Goal: Subscribe to service/newsletter

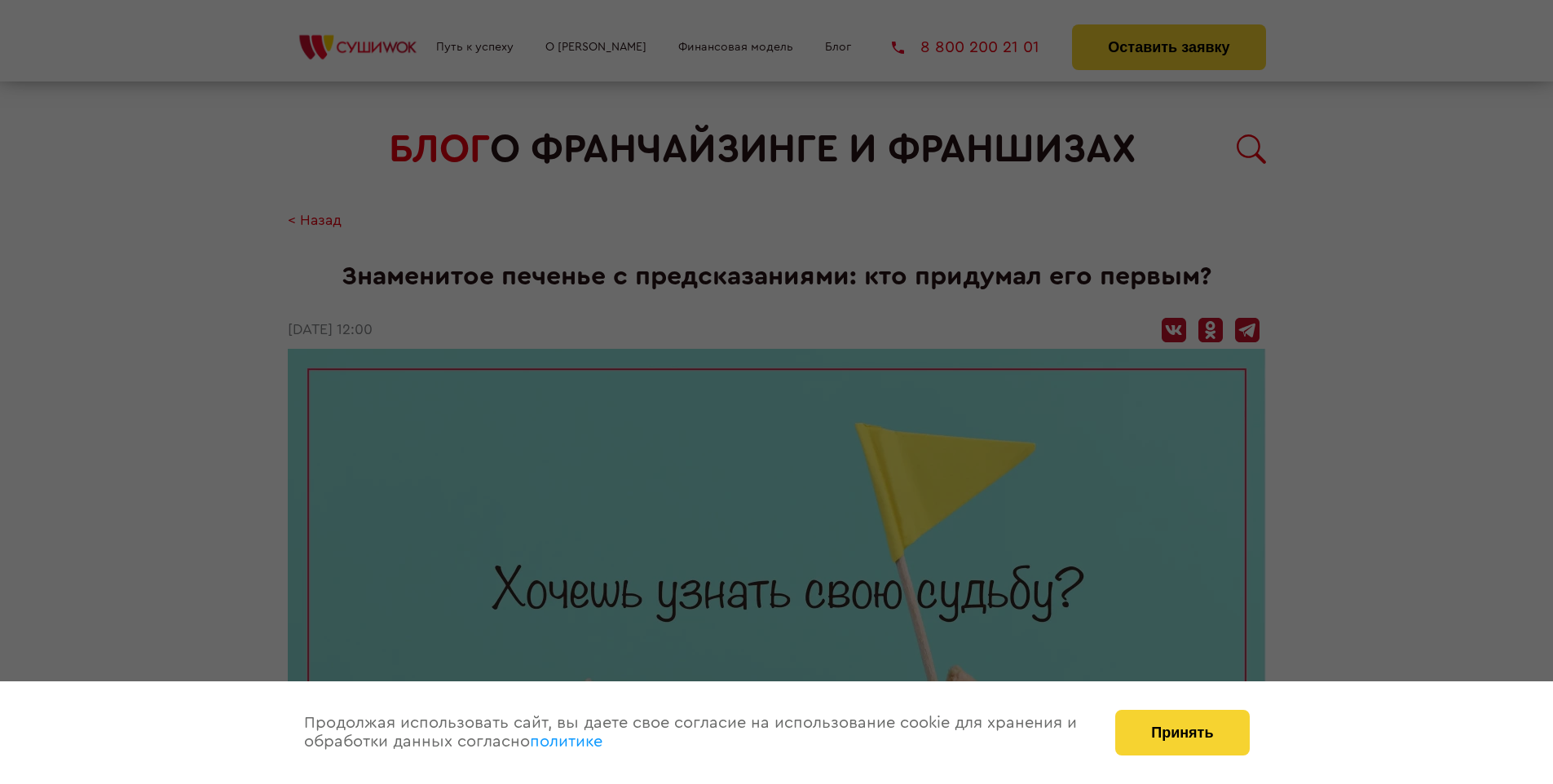
scroll to position [1966, 0]
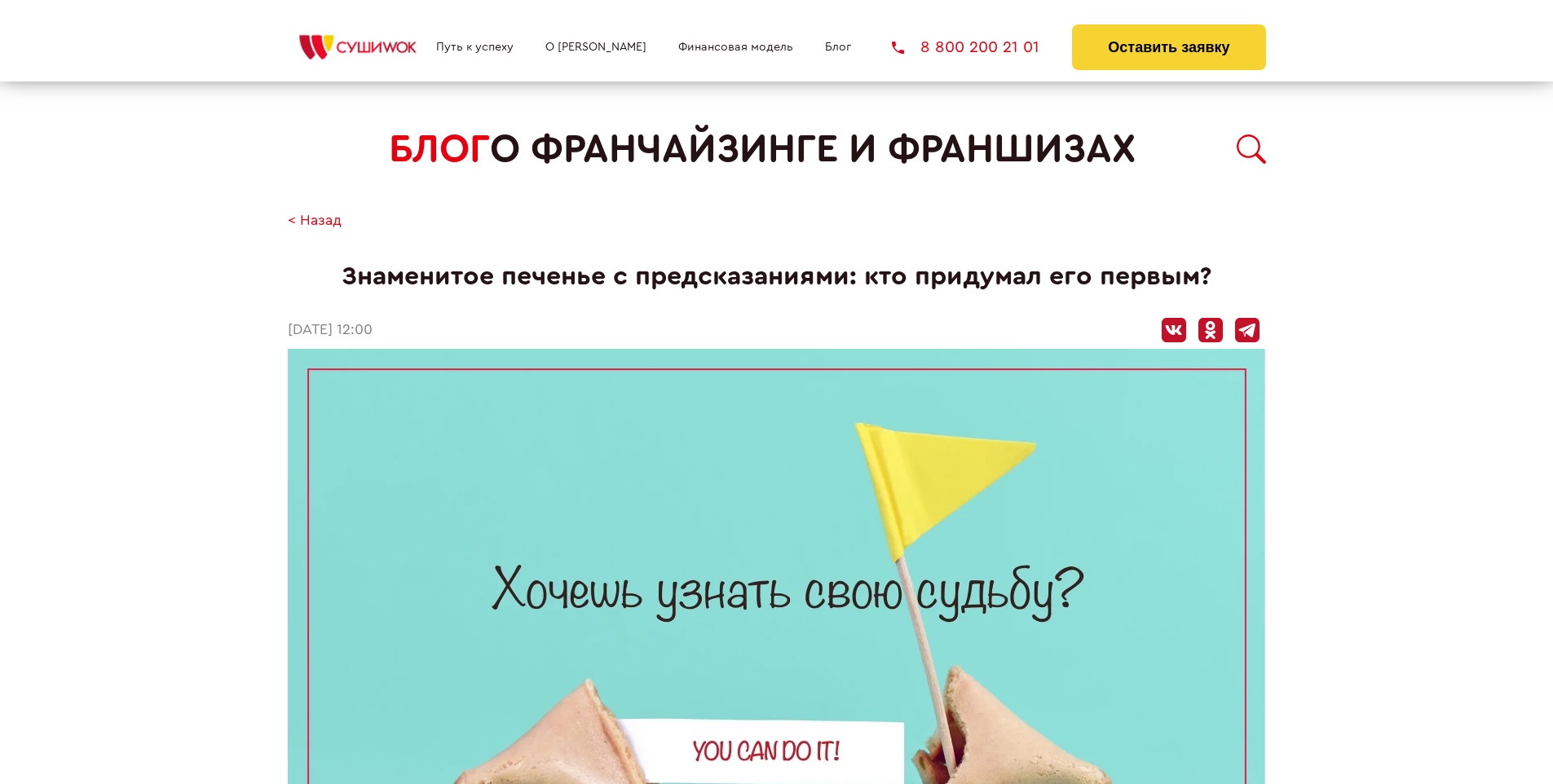
scroll to position [1966, 0]
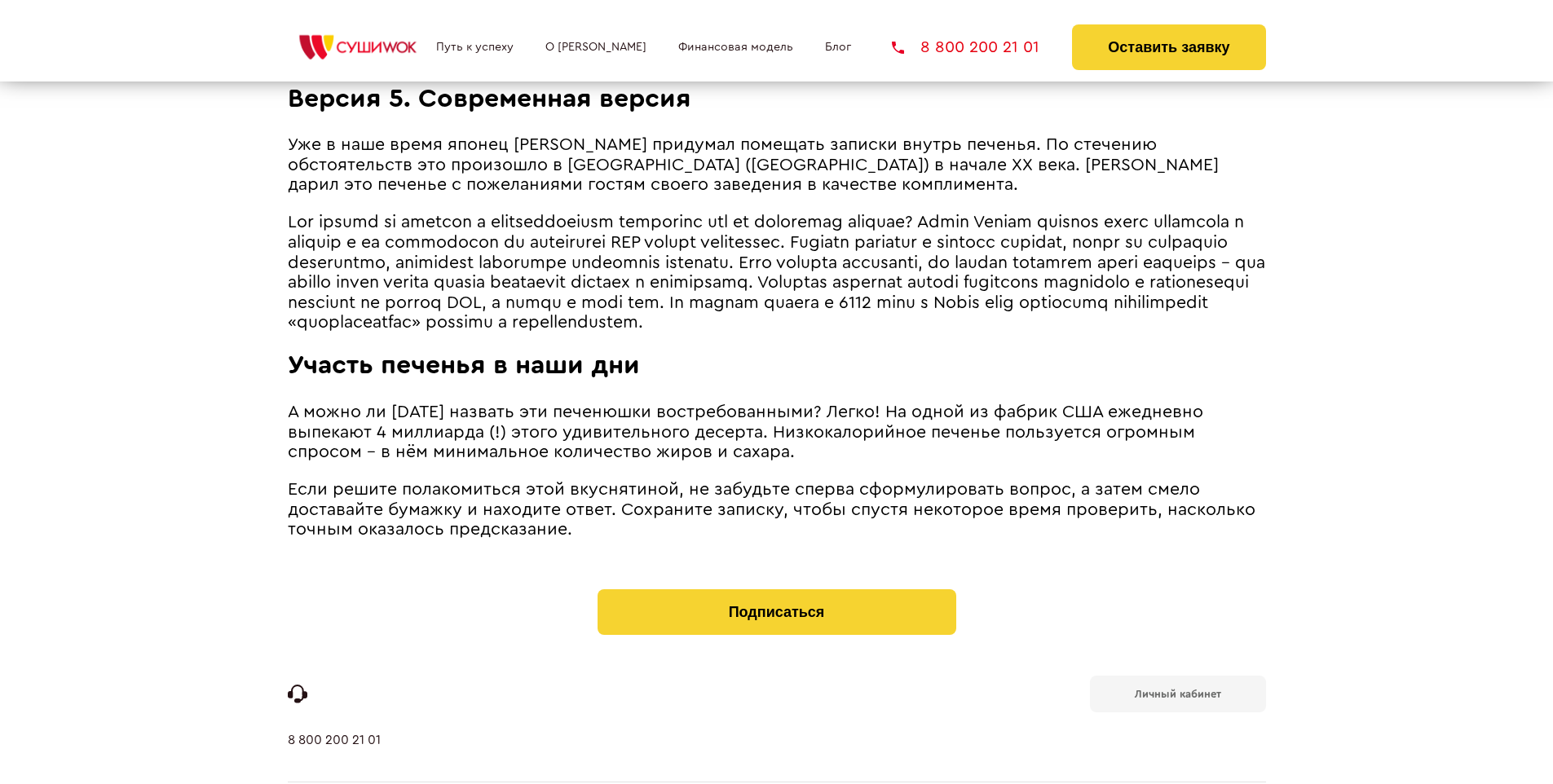
click at [1177, 688] on b "Личный кабинет" at bounding box center [1177, 693] width 86 height 11
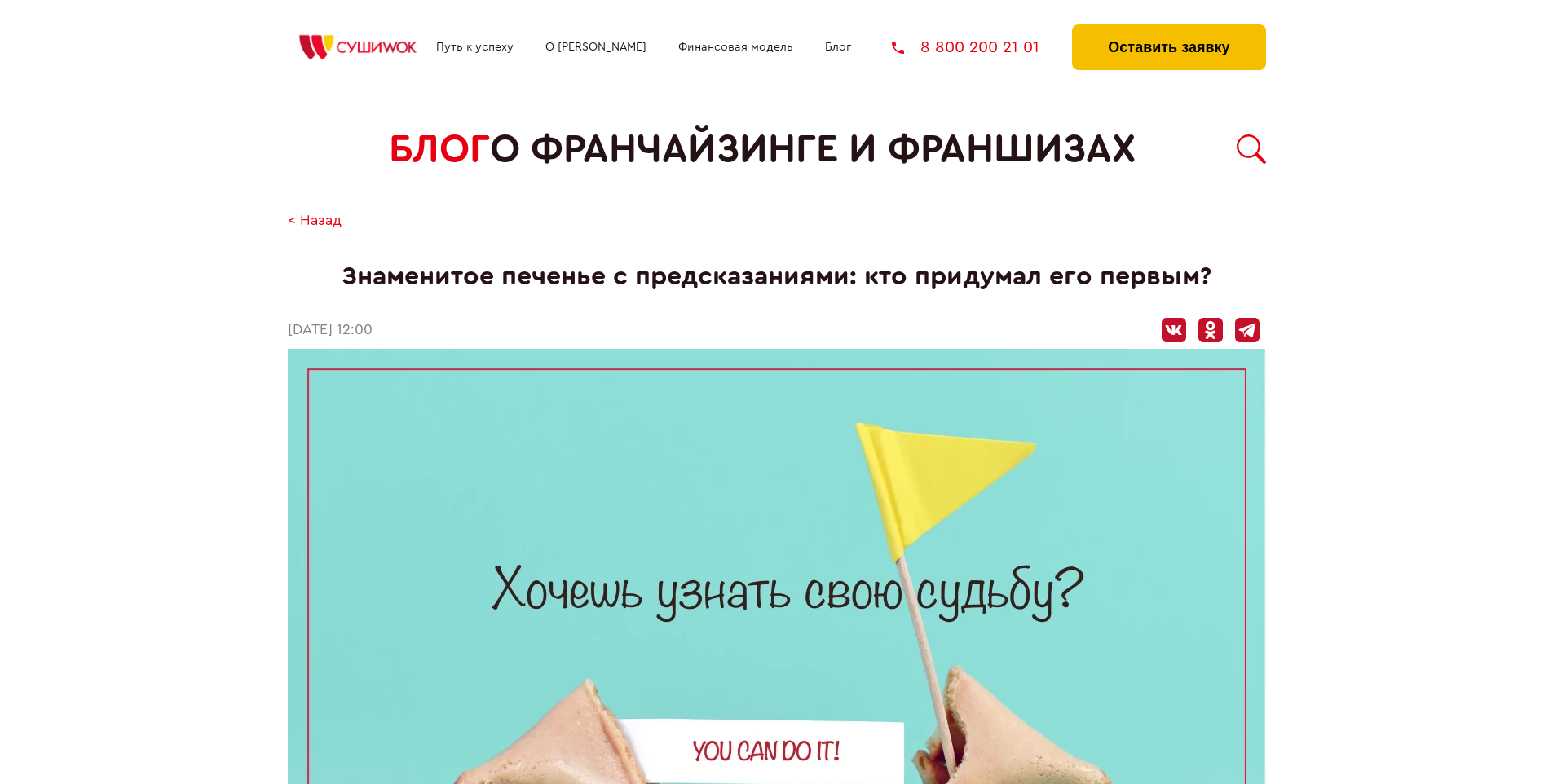
click at [1168, 28] on button "Оставить заявку" at bounding box center [1167, 47] width 193 height 45
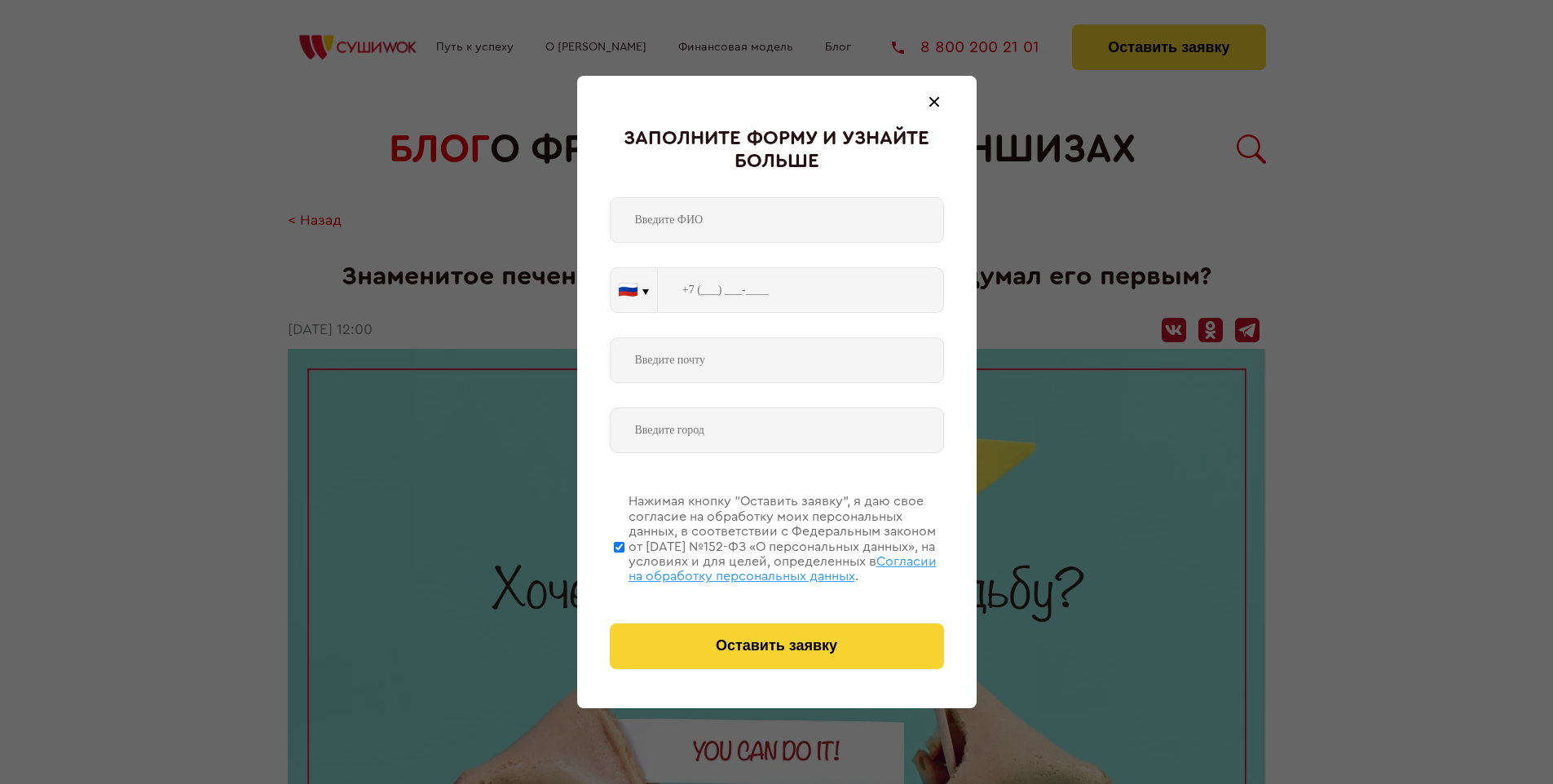
click at [755, 566] on span "Согласии на обработку персональных данных" at bounding box center [782, 568] width 308 height 28
click at [625, 566] on input "Нажимая кнопку “Оставить заявку”, я даю свое согласие на обработку моих персона…" at bounding box center [619, 546] width 11 height 131
checkbox input "false"
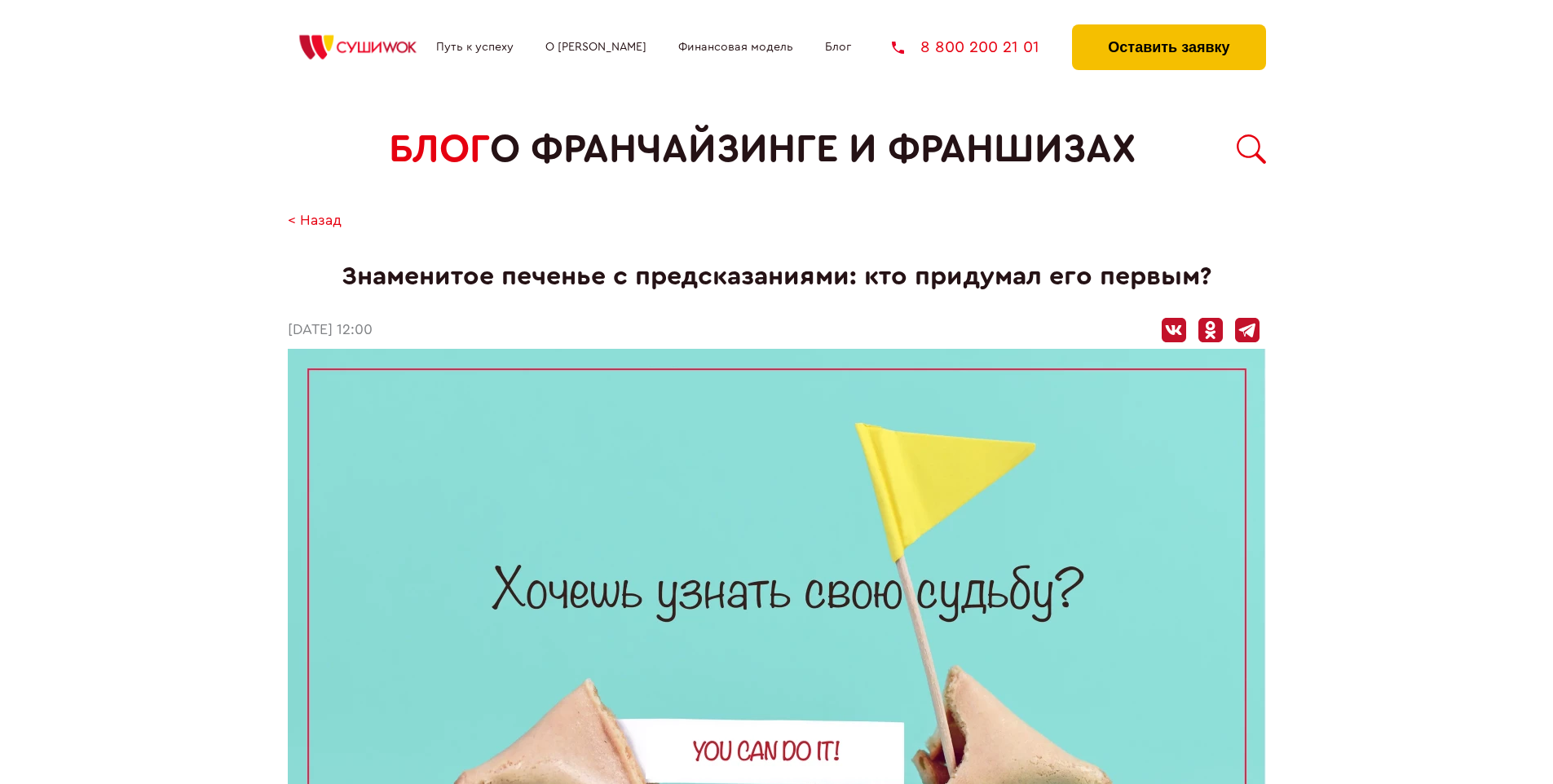
click at [1168, 28] on button "Оставить заявку" at bounding box center [1167, 47] width 193 height 45
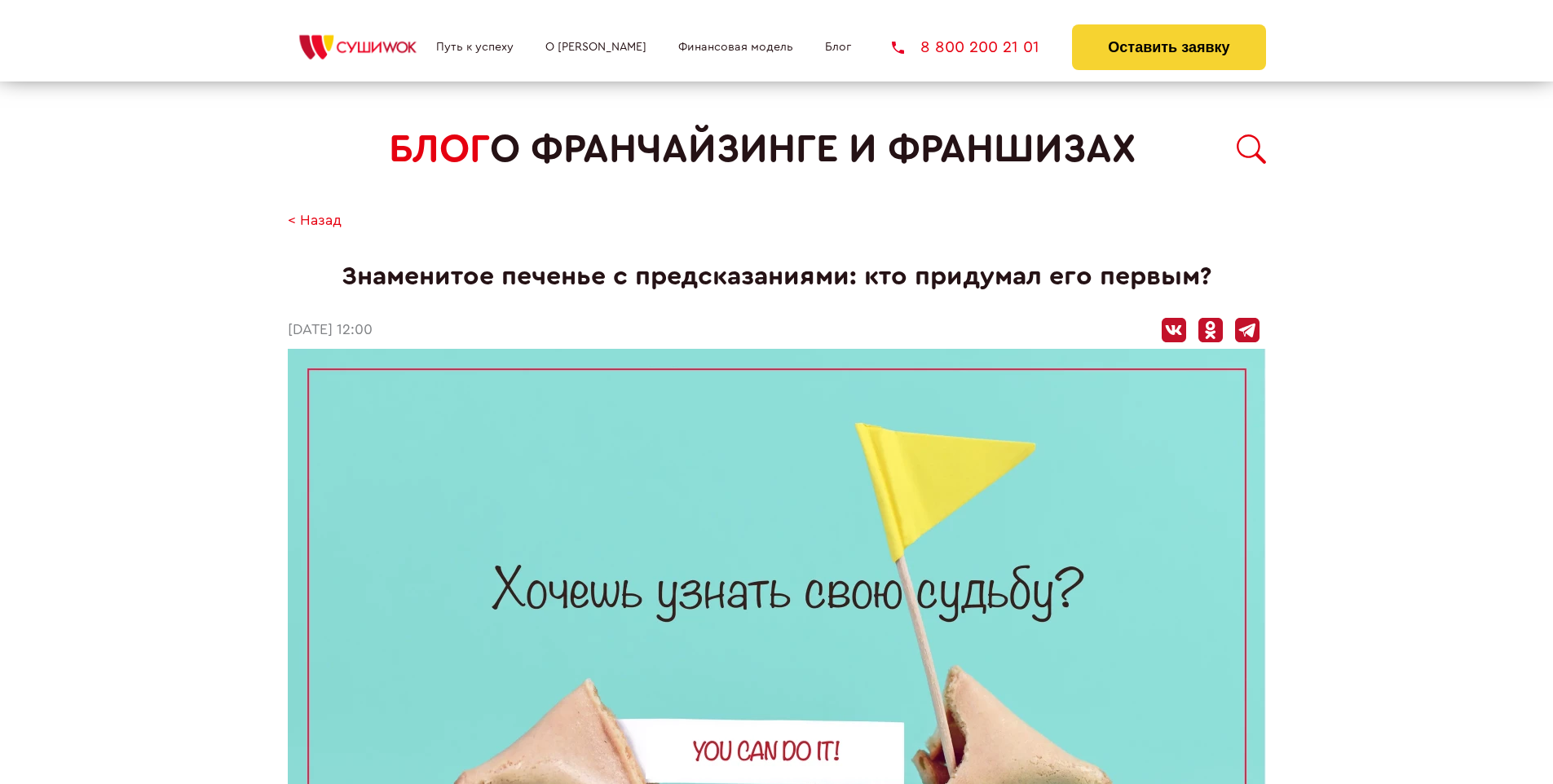
scroll to position [1966, 0]
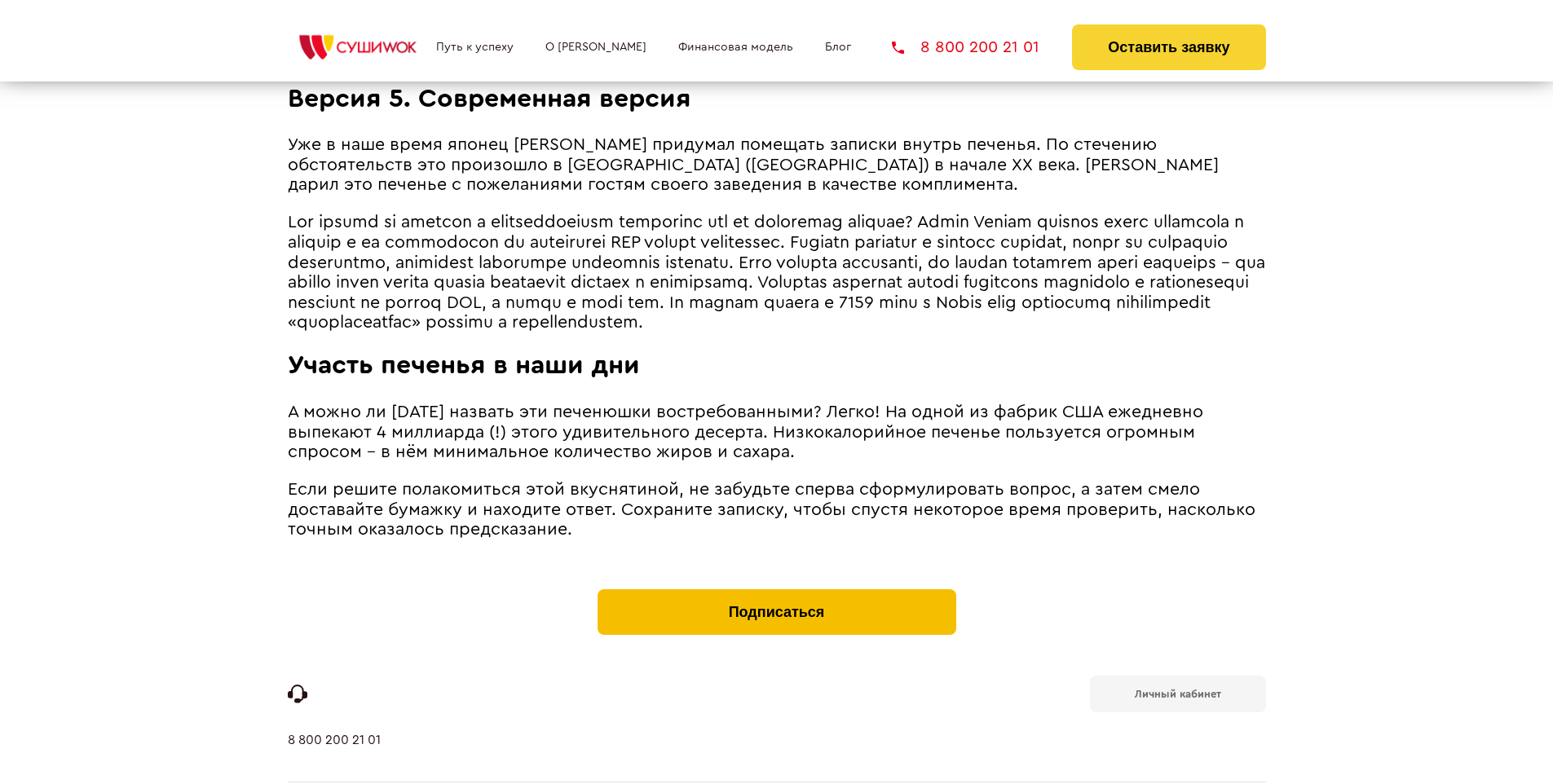
click at [776, 589] on button "Подписаться" at bounding box center [776, 611] width 359 height 45
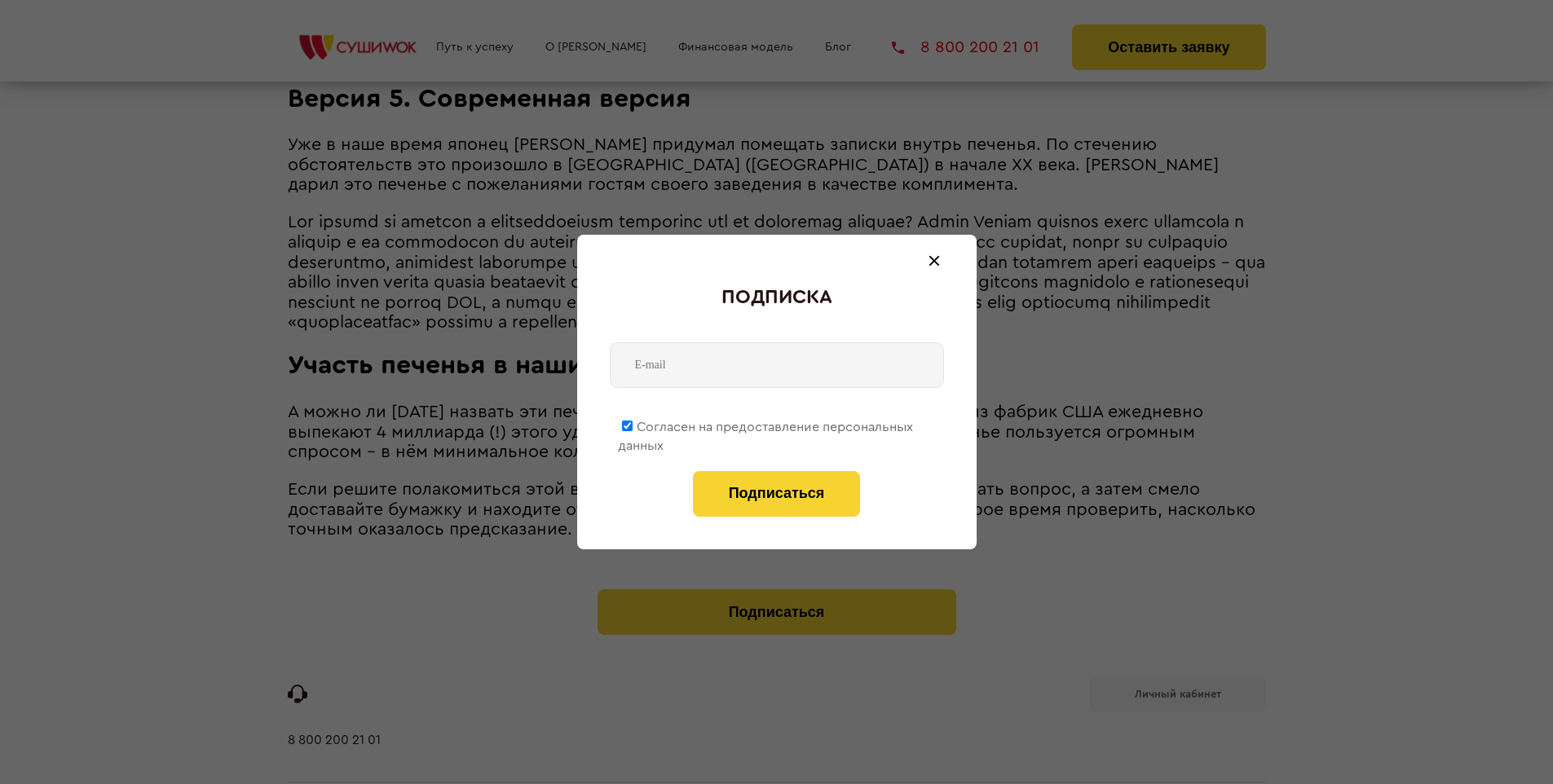
click at [766, 424] on span "Согласен на предоставление персональных данных" at bounding box center [765, 436] width 295 height 32
click at [633, 424] on input "Согласен на предоставление персональных данных" at bounding box center [627, 425] width 11 height 11
checkbox input "false"
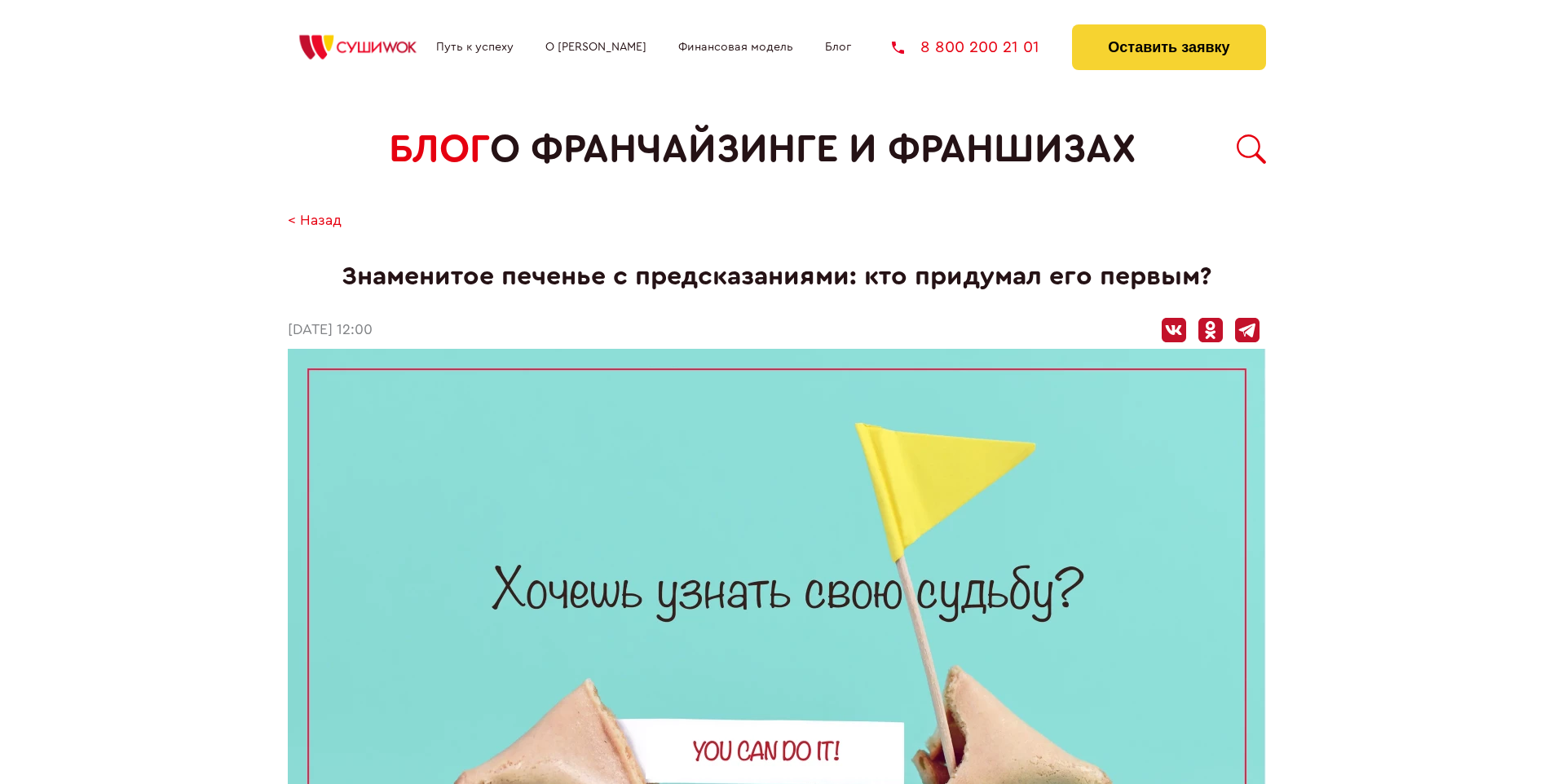
scroll to position [1966, 0]
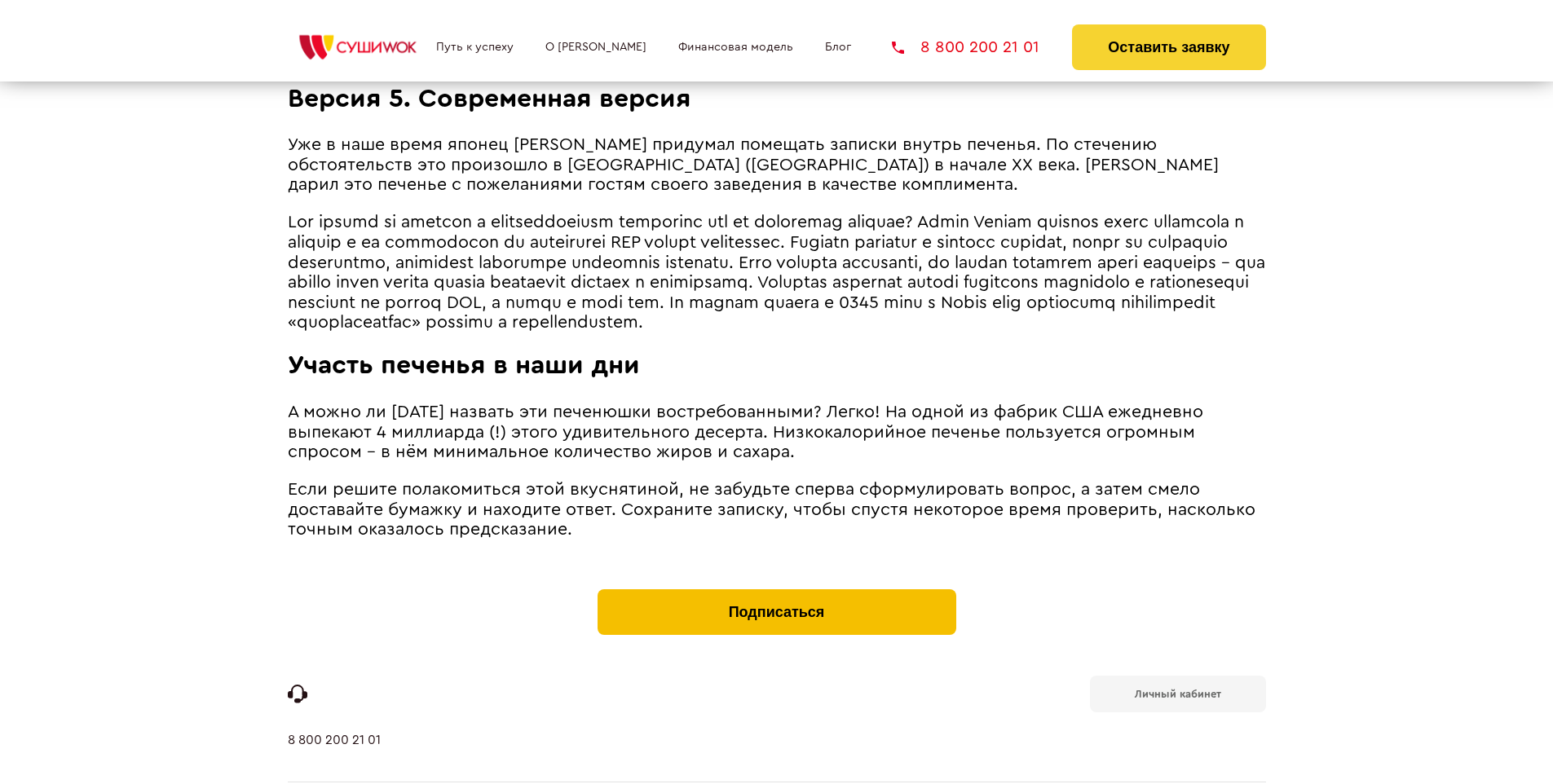
click at [776, 589] on button "Подписаться" at bounding box center [776, 611] width 359 height 45
